Goal: Task Accomplishment & Management: Manage account settings

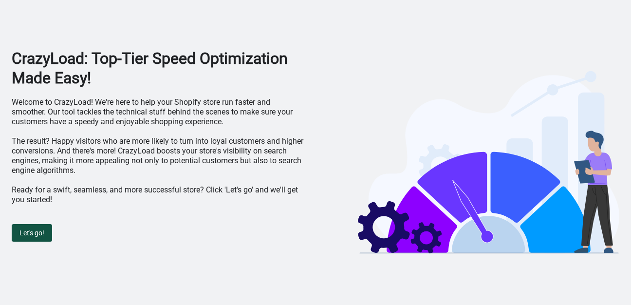
click at [28, 232] on span "Let's go!" at bounding box center [31, 233] width 25 height 8
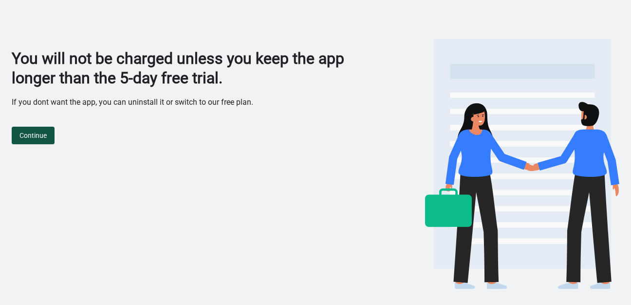
click at [37, 131] on span "Continue" at bounding box center [32, 135] width 27 height 8
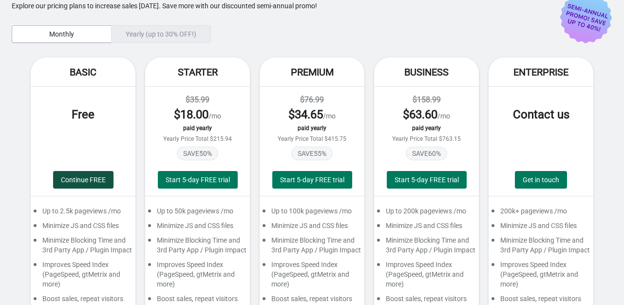
scroll to position [37, 0]
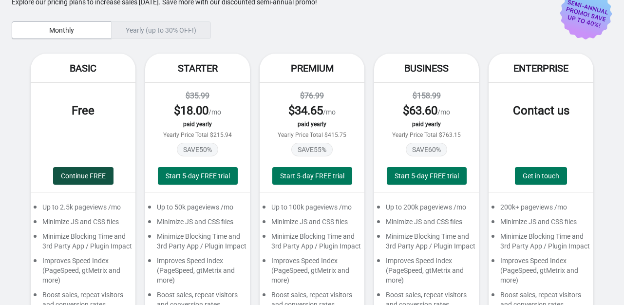
click at [75, 184] on button "Continue FREE" at bounding box center [83, 176] width 60 height 18
click at [72, 178] on span "Continue FREE" at bounding box center [83, 176] width 45 height 8
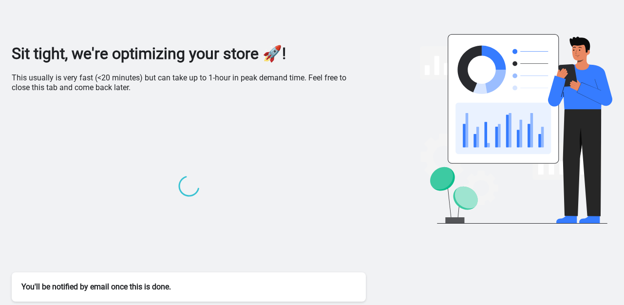
scroll to position [0, 0]
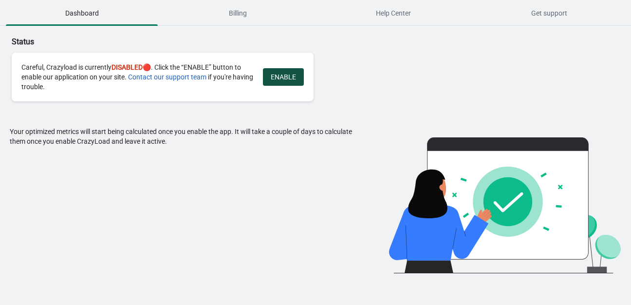
click at [288, 81] on button "ENABLE" at bounding box center [283, 77] width 41 height 18
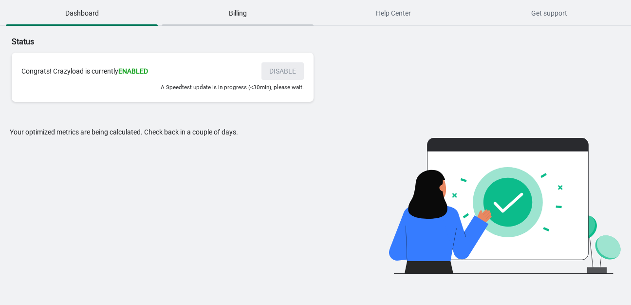
click at [224, 21] on span "Billing" at bounding box center [238, 13] width 152 height 18
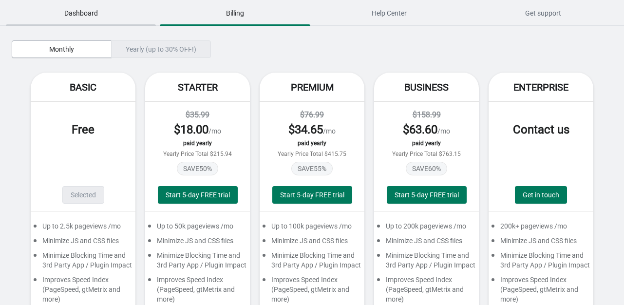
click at [97, 15] on span "Dashboard" at bounding box center [81, 13] width 150 height 18
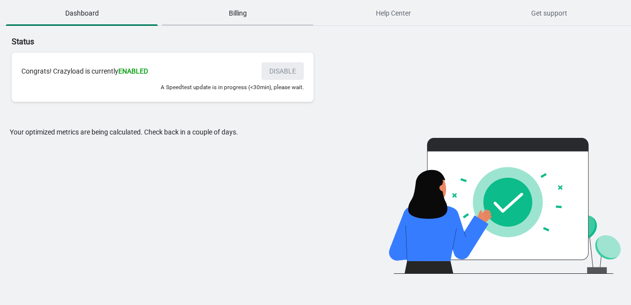
click at [234, 5] on span "Billing" at bounding box center [238, 13] width 152 height 18
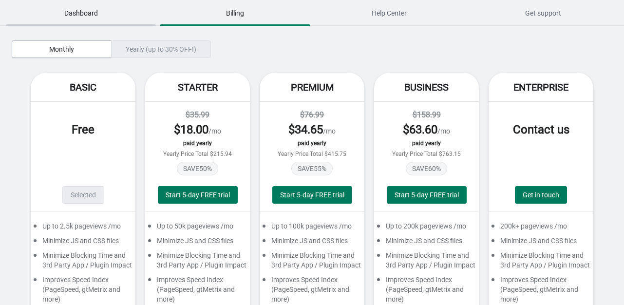
click at [58, 14] on span "Dashboard" at bounding box center [81, 13] width 150 height 18
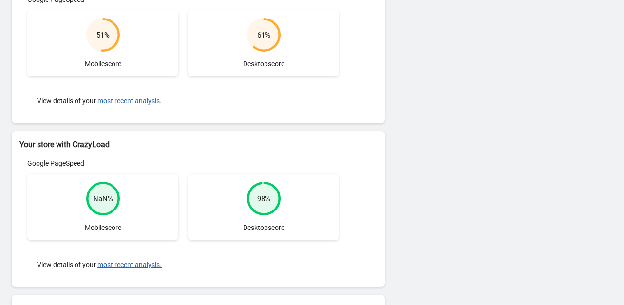
scroll to position [163, 0]
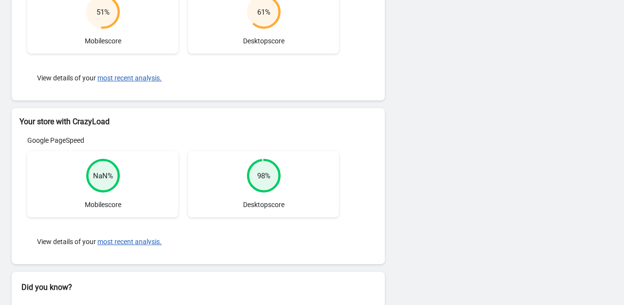
scroll to position [187, 0]
click at [107, 173] on div "NaN %" at bounding box center [103, 175] width 20 height 10
click at [149, 164] on div "NaN % Mobile score" at bounding box center [102, 183] width 151 height 66
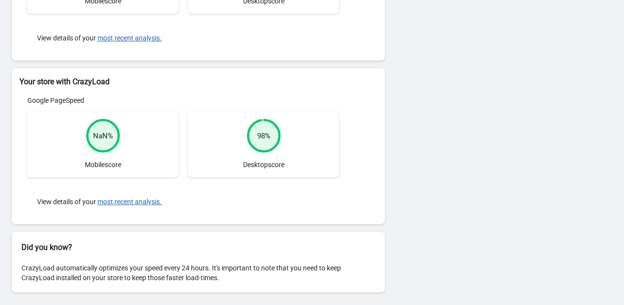
click at [98, 132] on div "NaN %" at bounding box center [103, 136] width 20 height 10
click at [160, 145] on div "NaN % Mobile score" at bounding box center [102, 144] width 151 height 66
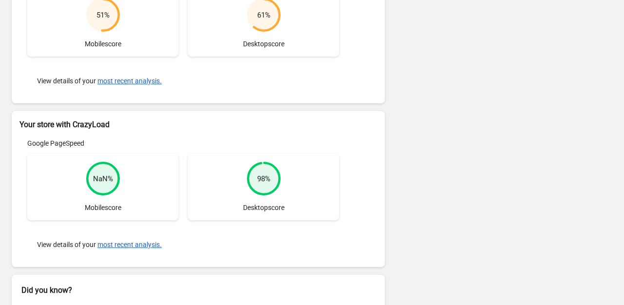
scroll to position [184, 0]
click at [115, 244] on button "most recent analysis." at bounding box center [129, 244] width 64 height 8
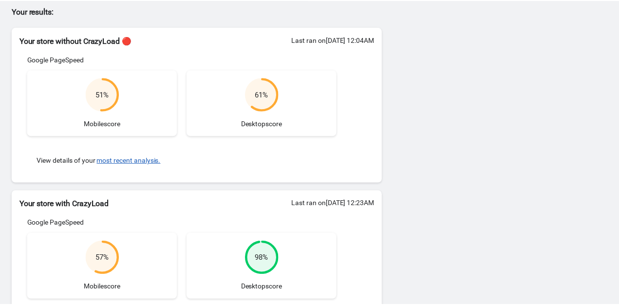
scroll to position [214, 0]
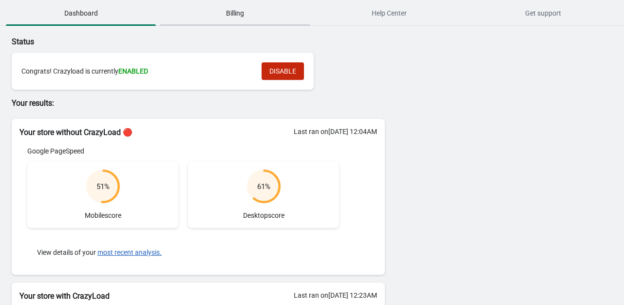
click at [237, 11] on span "Billing" at bounding box center [235, 13] width 150 height 18
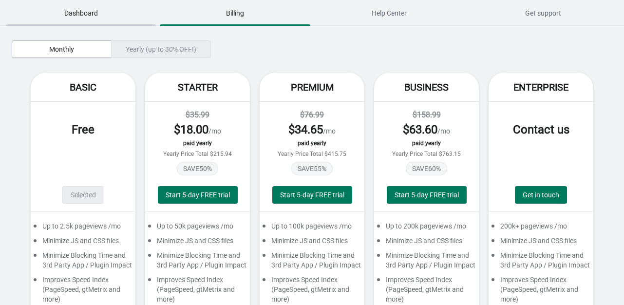
click at [78, 9] on span "Dashboard" at bounding box center [81, 13] width 150 height 18
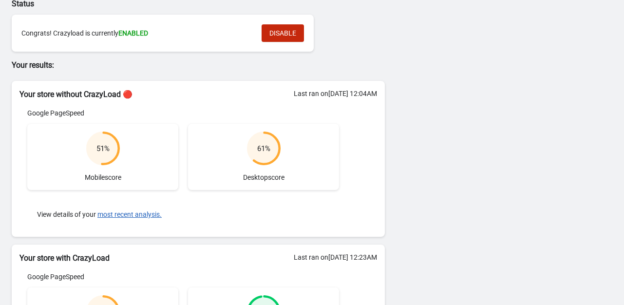
scroll to position [37, 0]
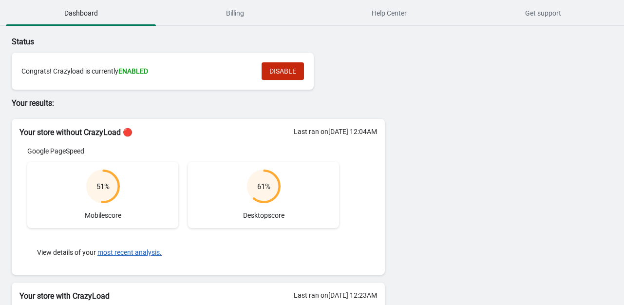
click at [404, 101] on div "Status Congrats! Crazyload is currently ENABLED DISABLE Your results: Your stor…" at bounding box center [312, 273] width 624 height 494
click at [491, 181] on div "Status Congrats! Crazyload is currently ENABLED DISABLE Your results: Your stor…" at bounding box center [312, 273] width 624 height 494
click at [526, 109] on div "Status Congrats! Crazyload is currently ENABLED DISABLE Your results: Your stor…" at bounding box center [312, 273] width 624 height 494
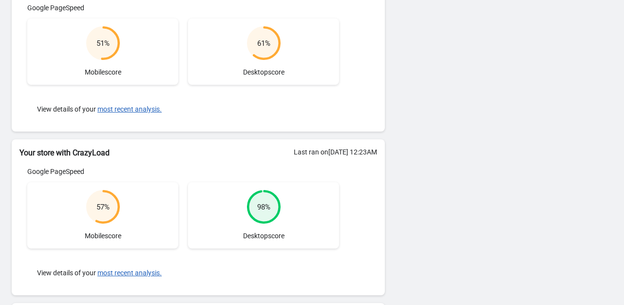
scroll to position [214, 0]
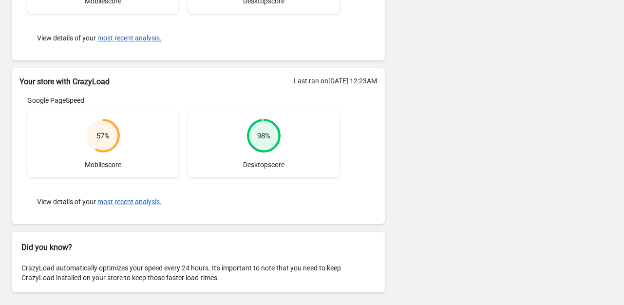
click at [401, 17] on div "Status Congrats! Crazyload is currently ENABLED DISABLE Your results: Your stor…" at bounding box center [312, 59] width 624 height 494
